Goal: Information Seeking & Learning: Find specific fact

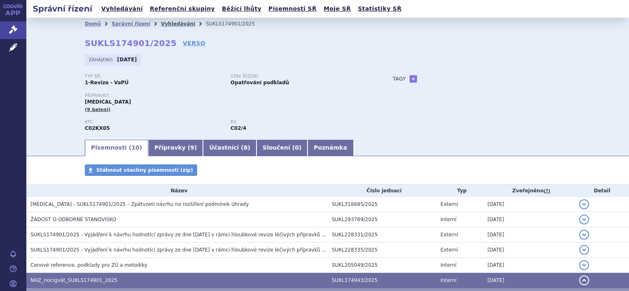
drag, startPoint x: 0, startPoint y: 0, endPoint x: 158, endPoint y: 23, distance: 160.1
click at [161, 23] on link "Vyhledávání" at bounding box center [178, 24] width 34 height 6
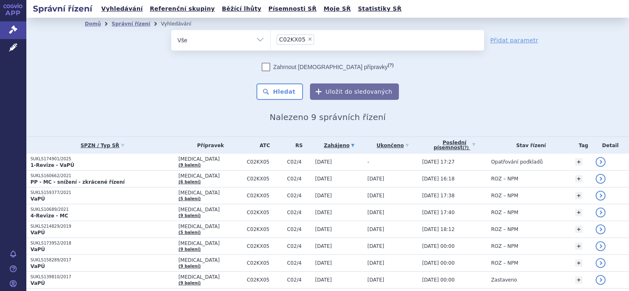
click at [307, 40] on span "×" at bounding box center [309, 39] width 5 height 5
click at [270, 40] on select "C02KX05" at bounding box center [270, 40] width 0 height 21
select select
type input "ar"
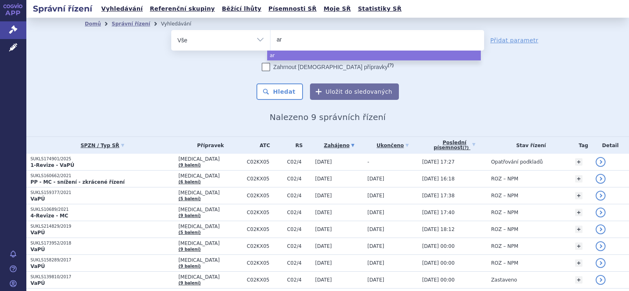
type input "ari"
type input "aripi"
type input "aripipr"
type input "aripipraz"
type input "aripiprazo"
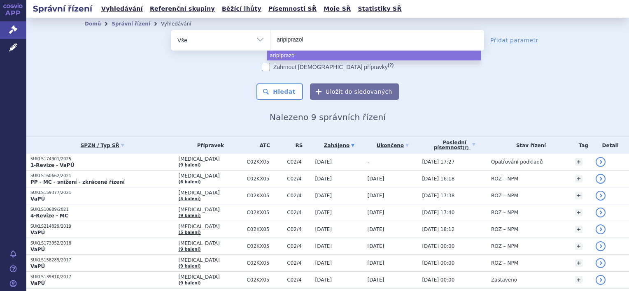
type input "aripiprazole"
type input "aripiprazole sa"
type input "aripiprazole sand"
type input "aripiprazole sandz"
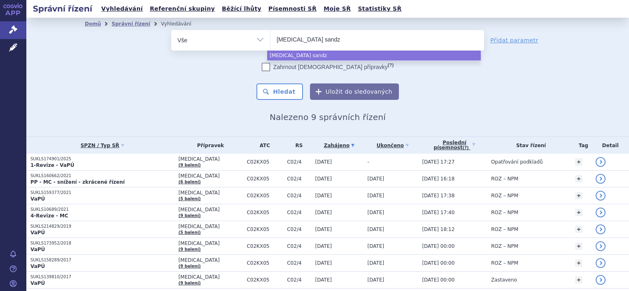
select select "aripiprazole sandz"
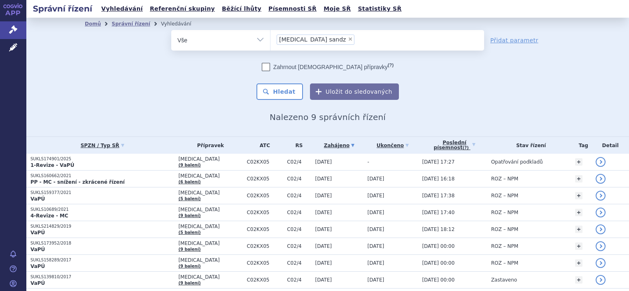
type input "aripiprazole sandz"
select select
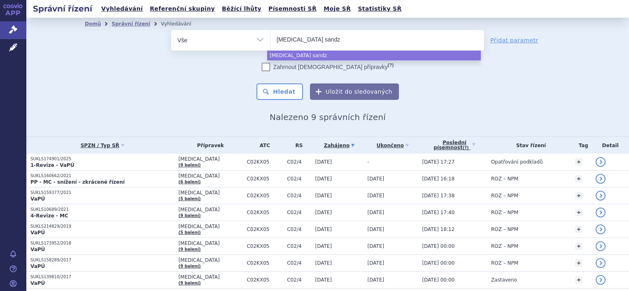
type input "aripiprazole sand"
type input "aripiprazole sando"
type input "aripiprazole sandoz"
select select "aripiprazole sandoz"
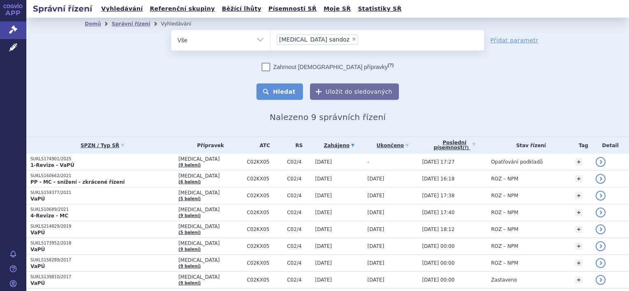
click at [286, 90] on button "Hledat" at bounding box center [279, 92] width 46 height 16
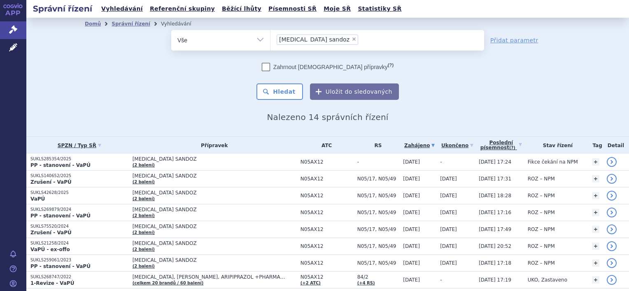
click at [351, 39] on span "×" at bounding box center [353, 39] width 5 height 5
click at [270, 39] on select "[MEDICAL_DATA] sandoz" at bounding box center [270, 40] width 0 height 21
select select
click at [329, 41] on ul at bounding box center [377, 38] width 214 height 17
click at [270, 41] on select "aripiprazole sandoz" at bounding box center [270, 40] width 0 height 21
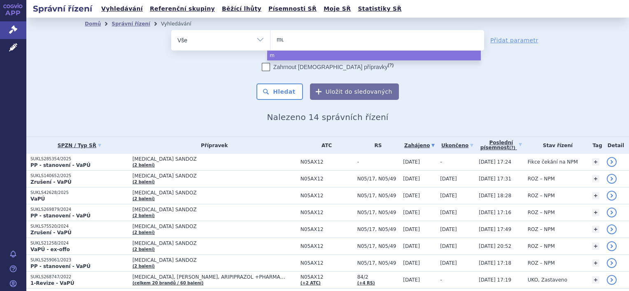
type input "mus"
type input "musc"
type input "musca"
type input "muscari"
type input "muscaris"
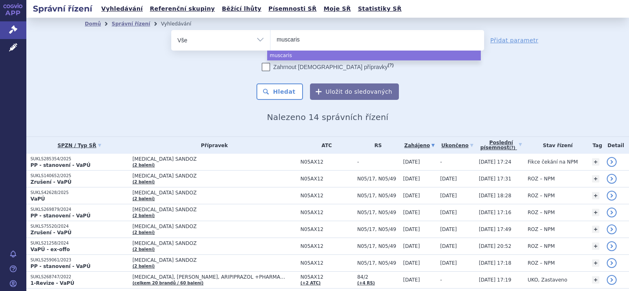
type input "muscarisn"
type input "muscaris"
type input "muscarisan"
select select "muscarisan"
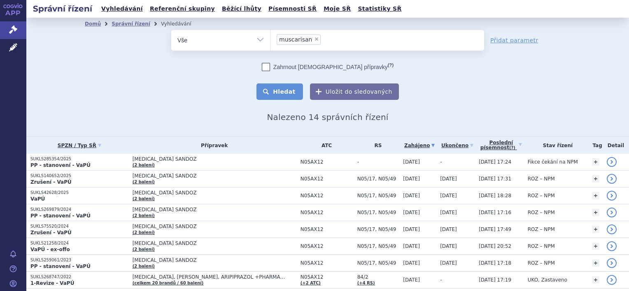
click at [290, 89] on button "Hledat" at bounding box center [279, 92] width 46 height 16
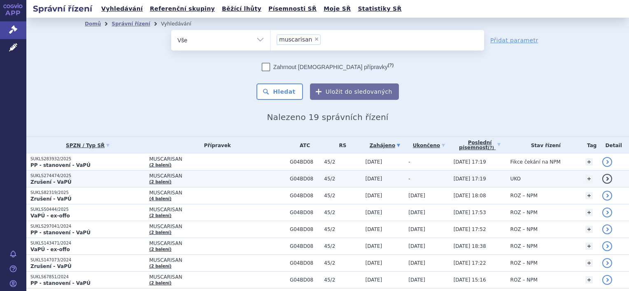
click at [92, 180] on p "Zrušení - VaPÚ" at bounding box center [87, 182] width 114 height 7
